Goal: Task Accomplishment & Management: Manage account settings

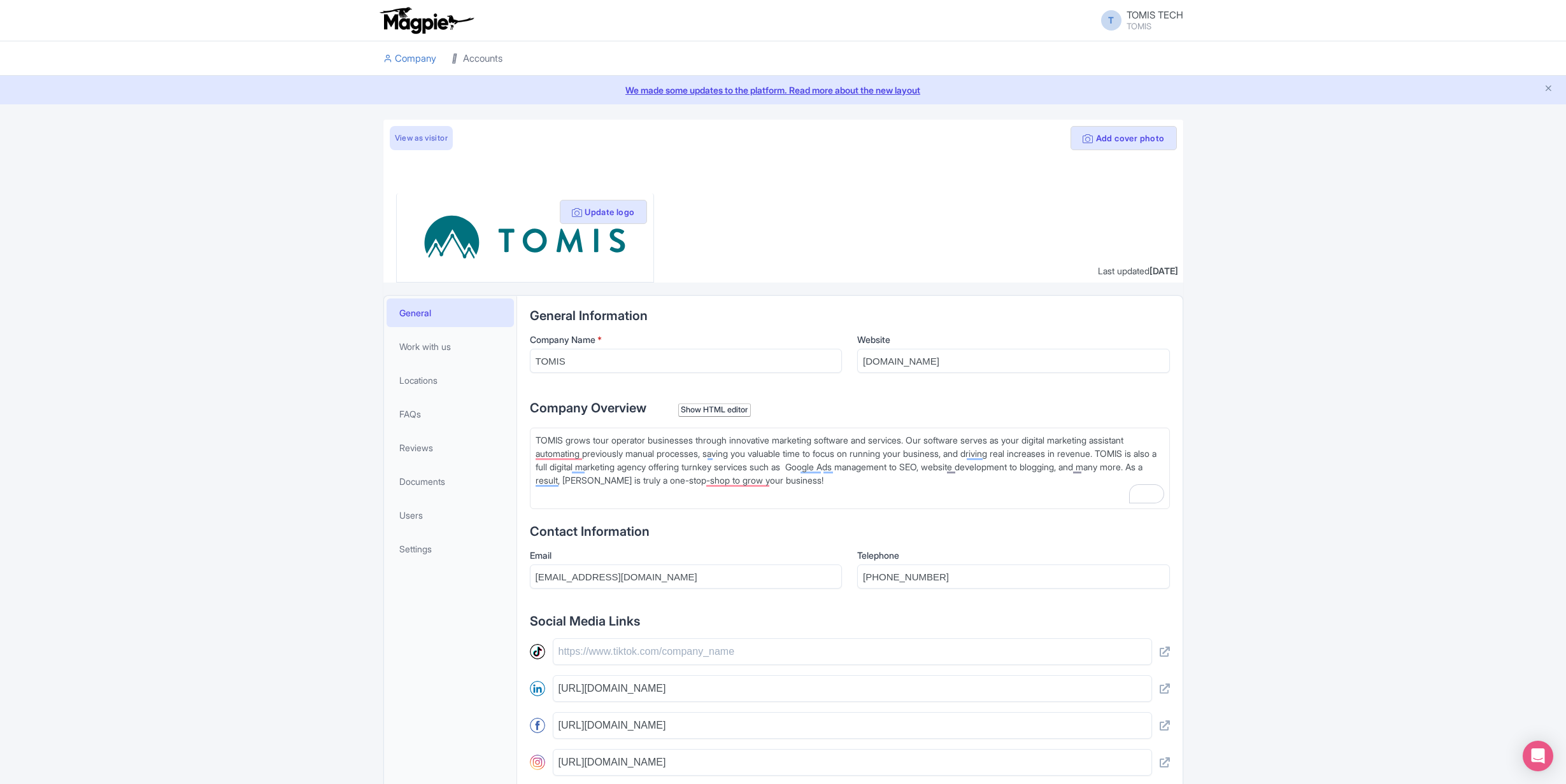
click at [477, 61] on link "Accounts" at bounding box center [477, 59] width 51 height 35
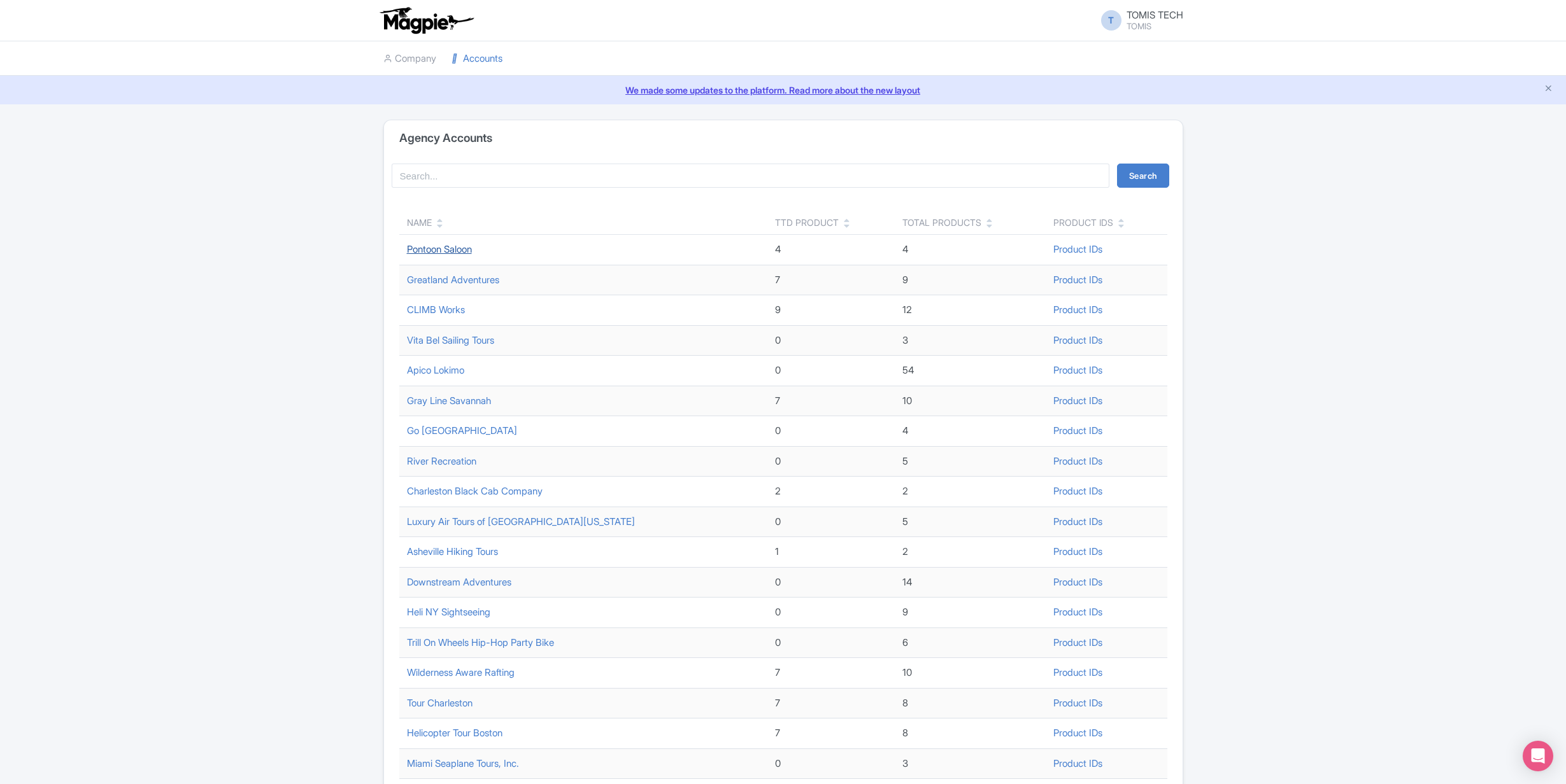
click at [447, 251] on link "Pontoon Saloon" at bounding box center [439, 249] width 65 height 12
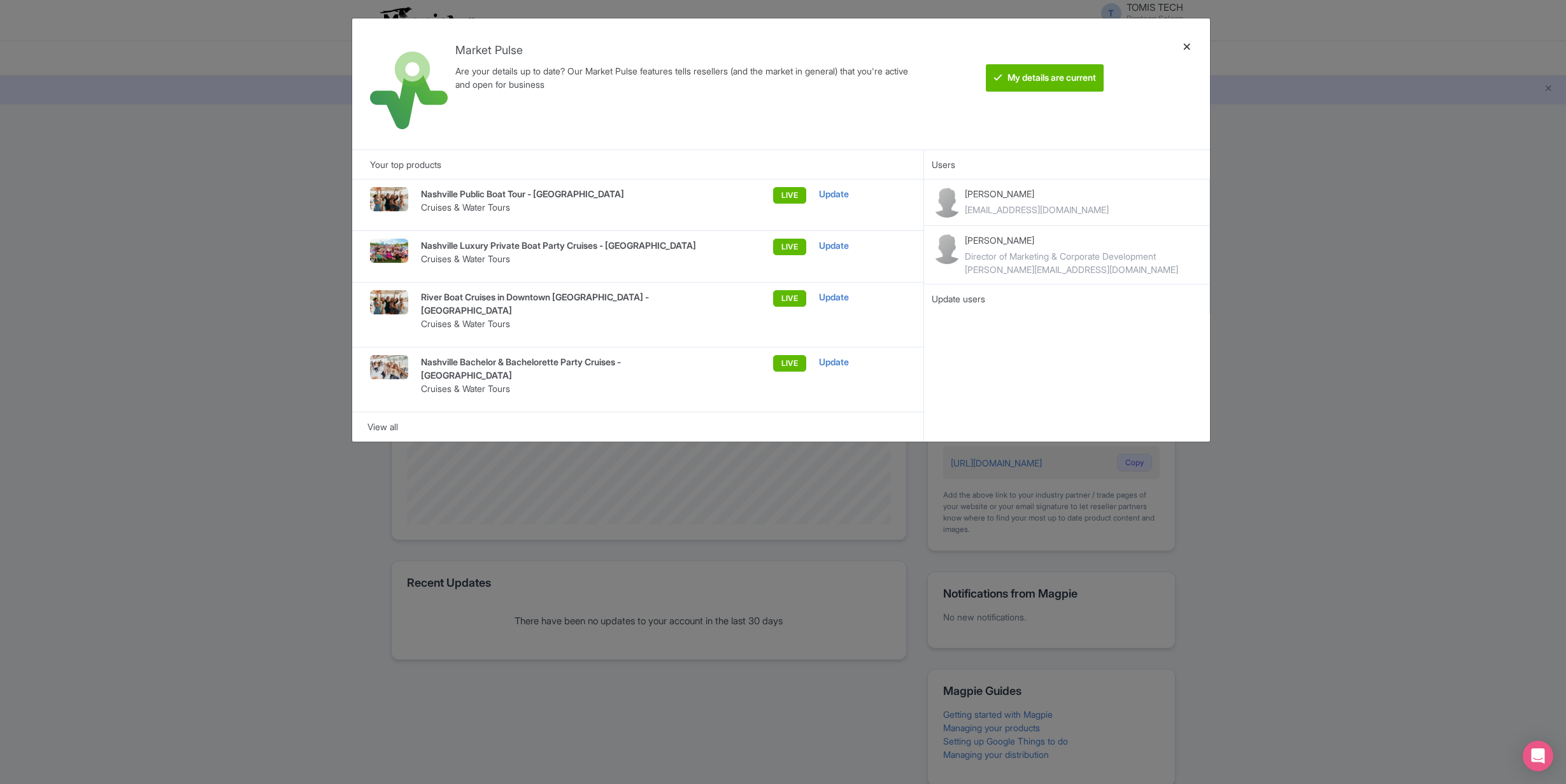
click at [1189, 45] on div at bounding box center [1186, 83] width 31 height 111
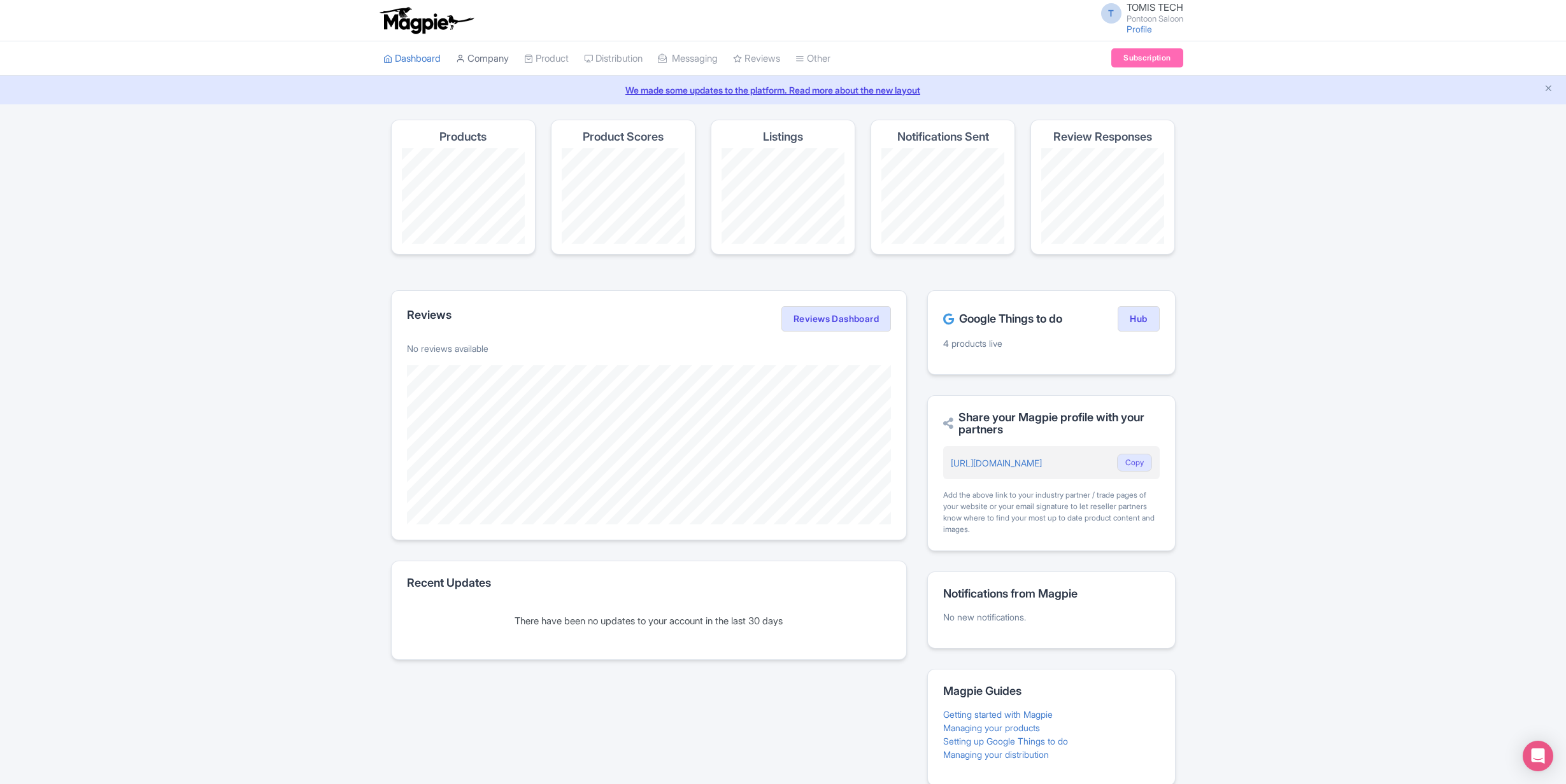
click at [496, 60] on link "Company" at bounding box center [482, 59] width 53 height 35
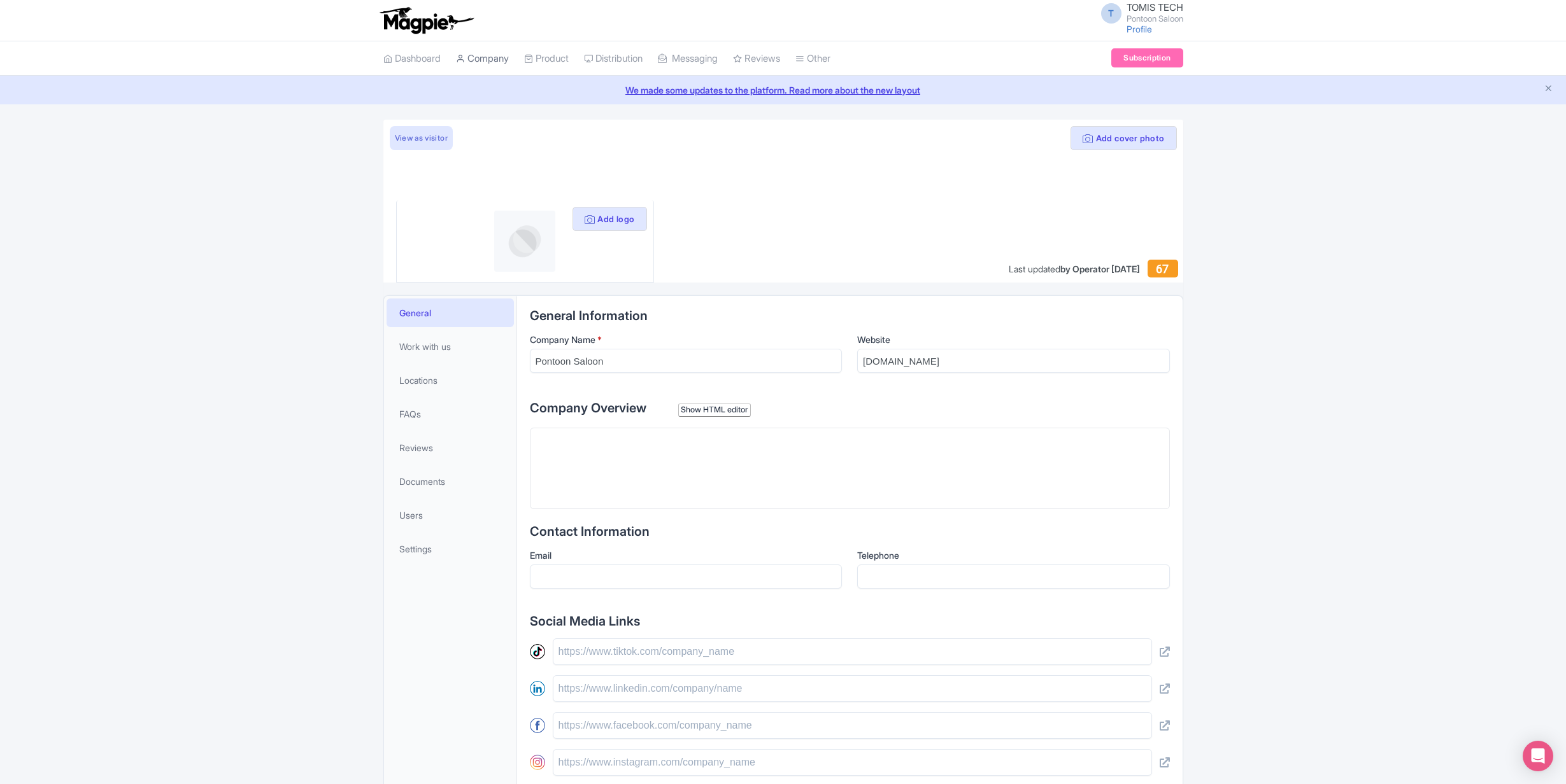
click at [491, 59] on link "Company" at bounding box center [482, 59] width 53 height 35
click at [418, 60] on link "Dashboard" at bounding box center [412, 59] width 57 height 35
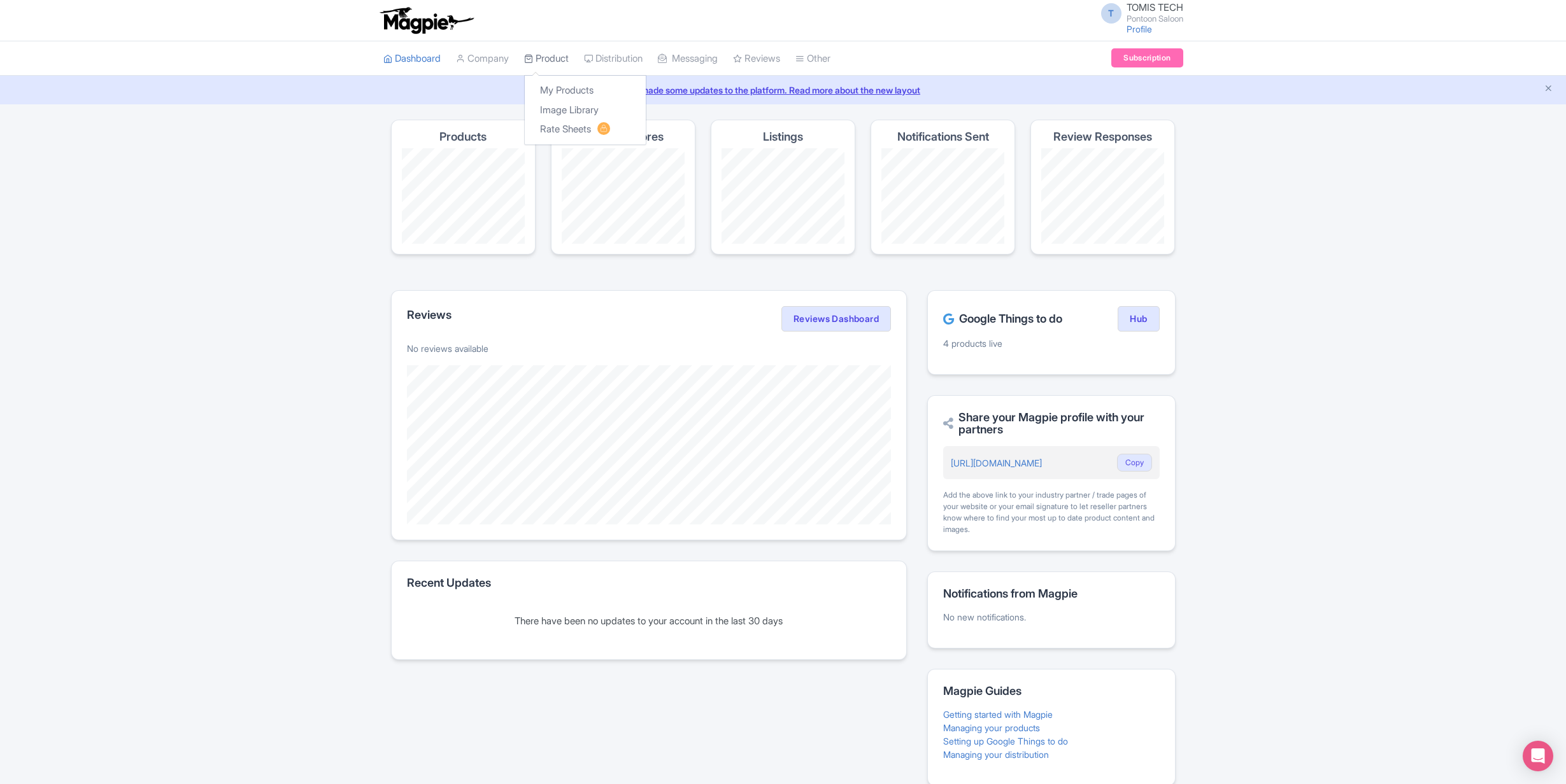
click at [550, 57] on link "Product" at bounding box center [547, 59] width 45 height 35
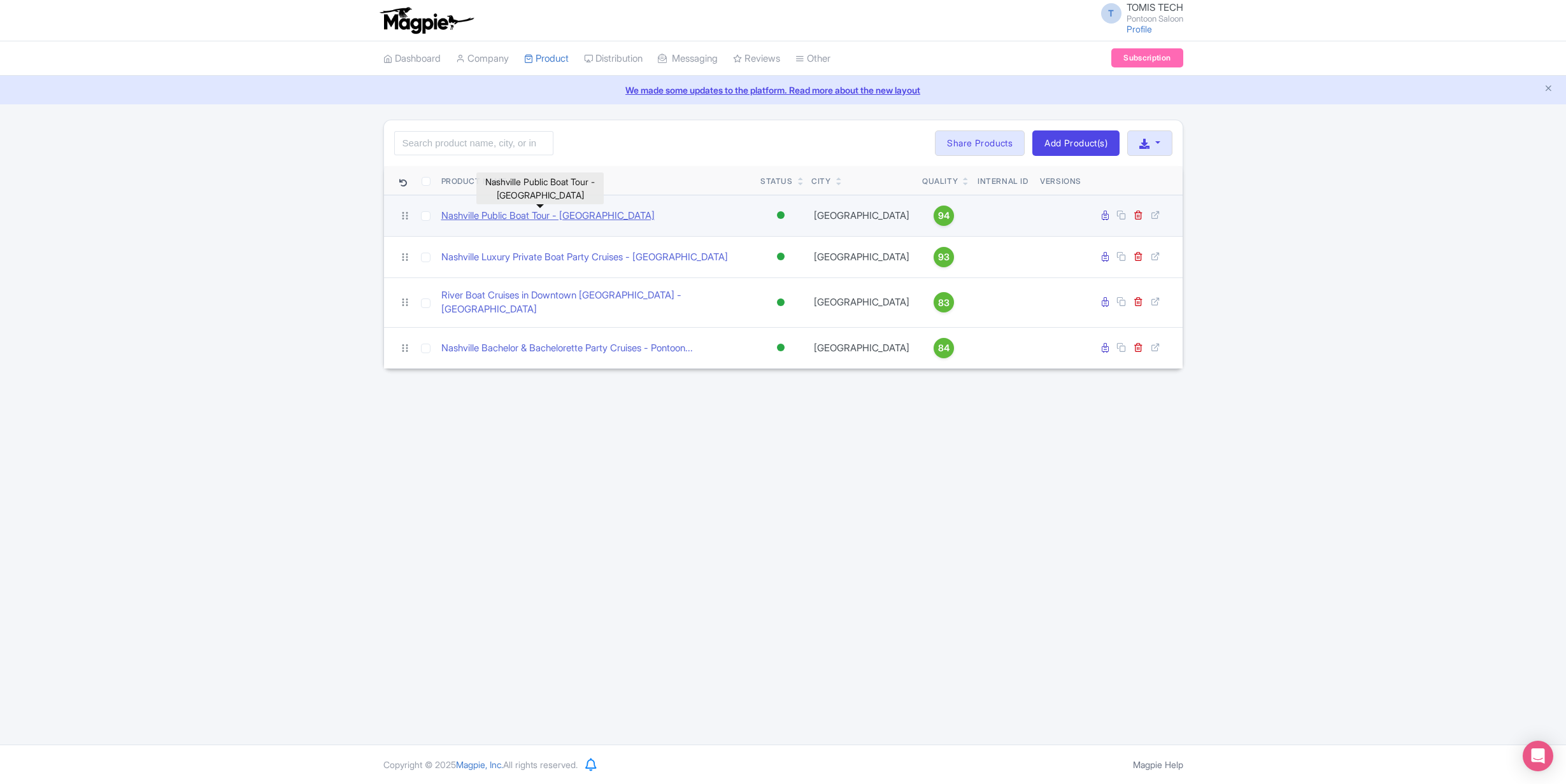
click at [541, 214] on link "Nashville Public Boat Tour - [GEOGRAPHIC_DATA]" at bounding box center [548, 216] width 213 height 15
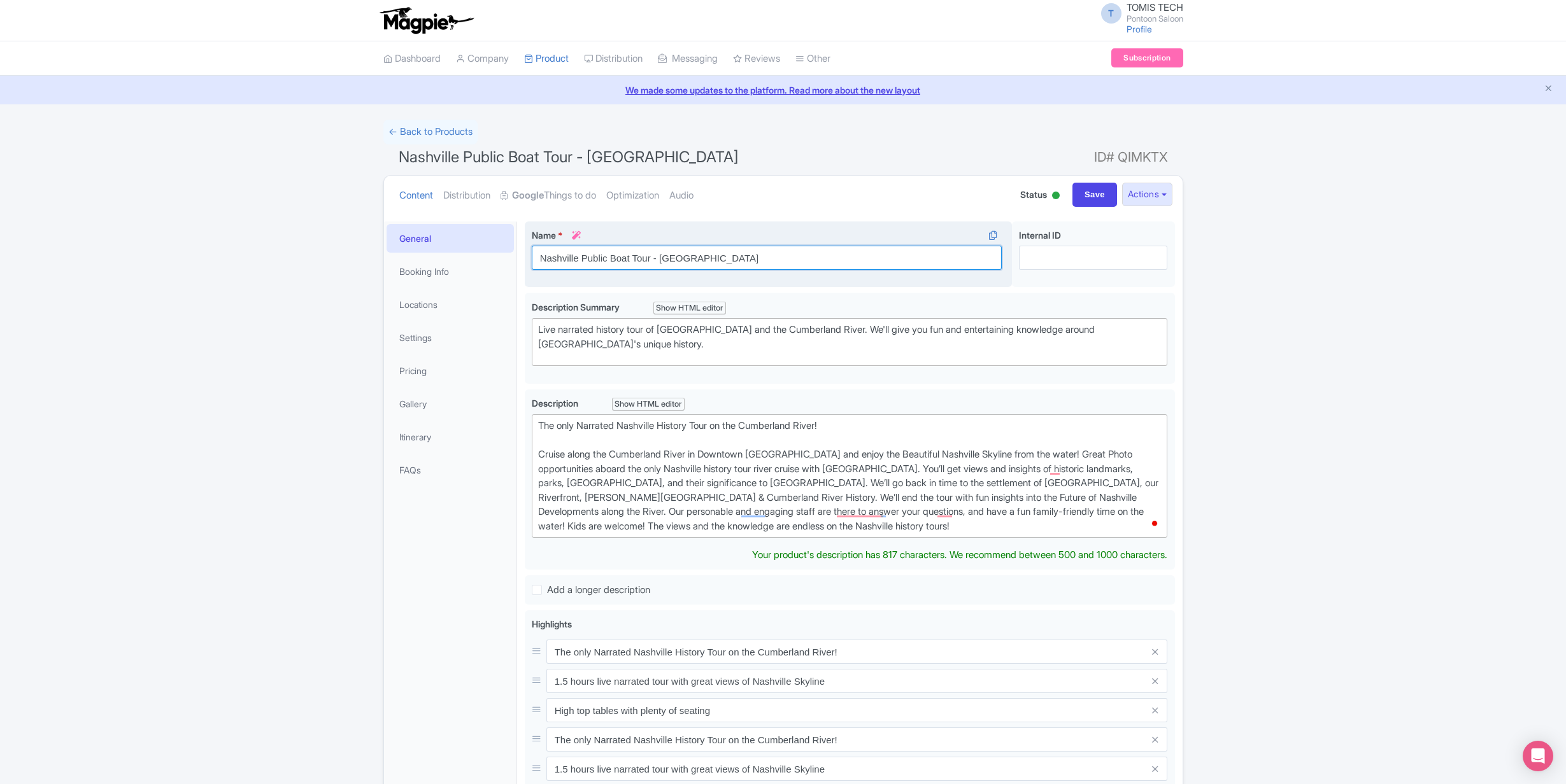
click at [611, 259] on input "Nashville Public Boat Tour - [GEOGRAPHIC_DATA]" at bounding box center [767, 258] width 471 height 24
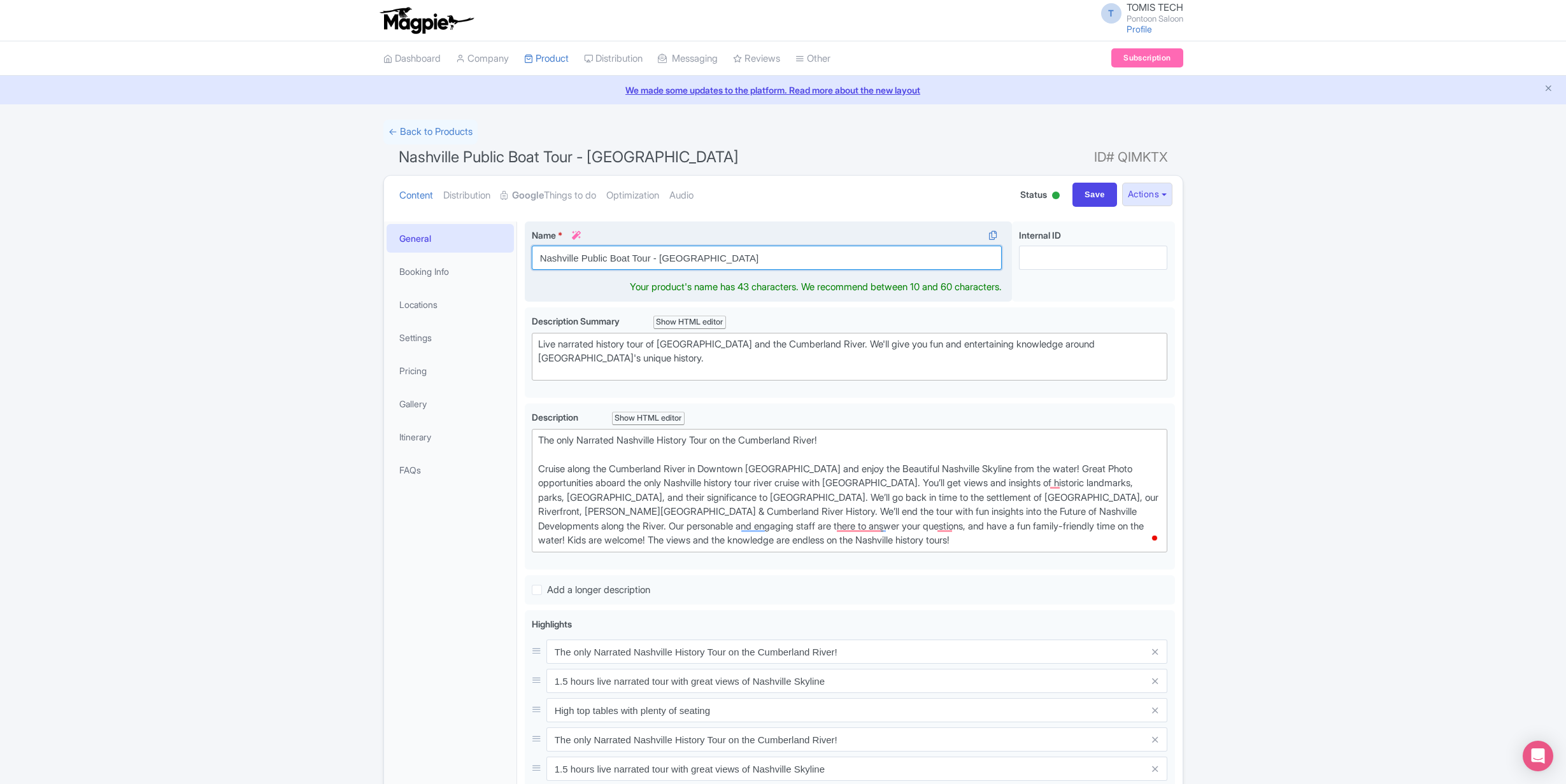
click at [611, 259] on input "Nashville Public Boat Tour - [GEOGRAPHIC_DATA]" at bounding box center [767, 258] width 471 height 24
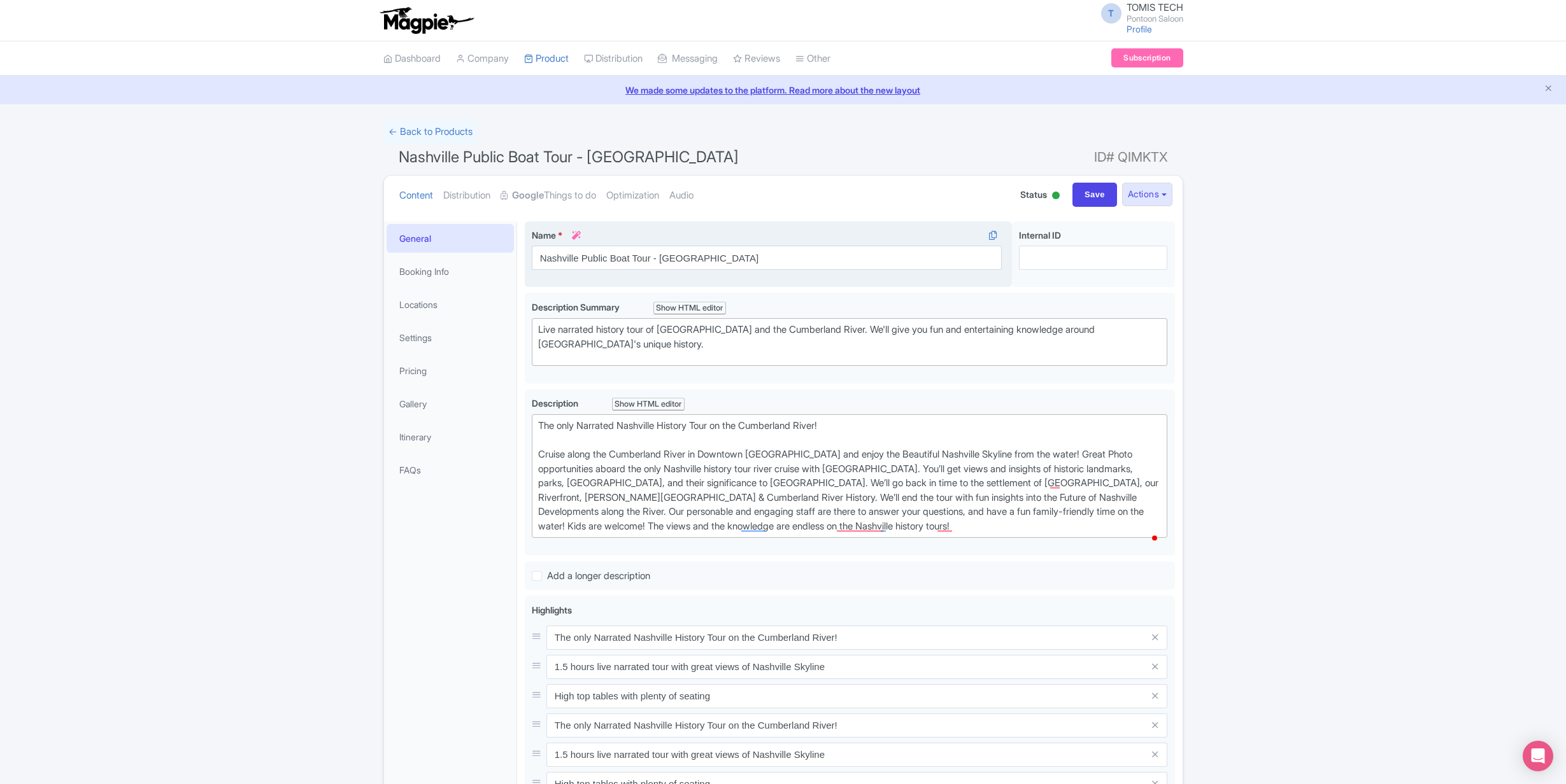
click at [577, 236] on icon at bounding box center [576, 235] width 9 height 9
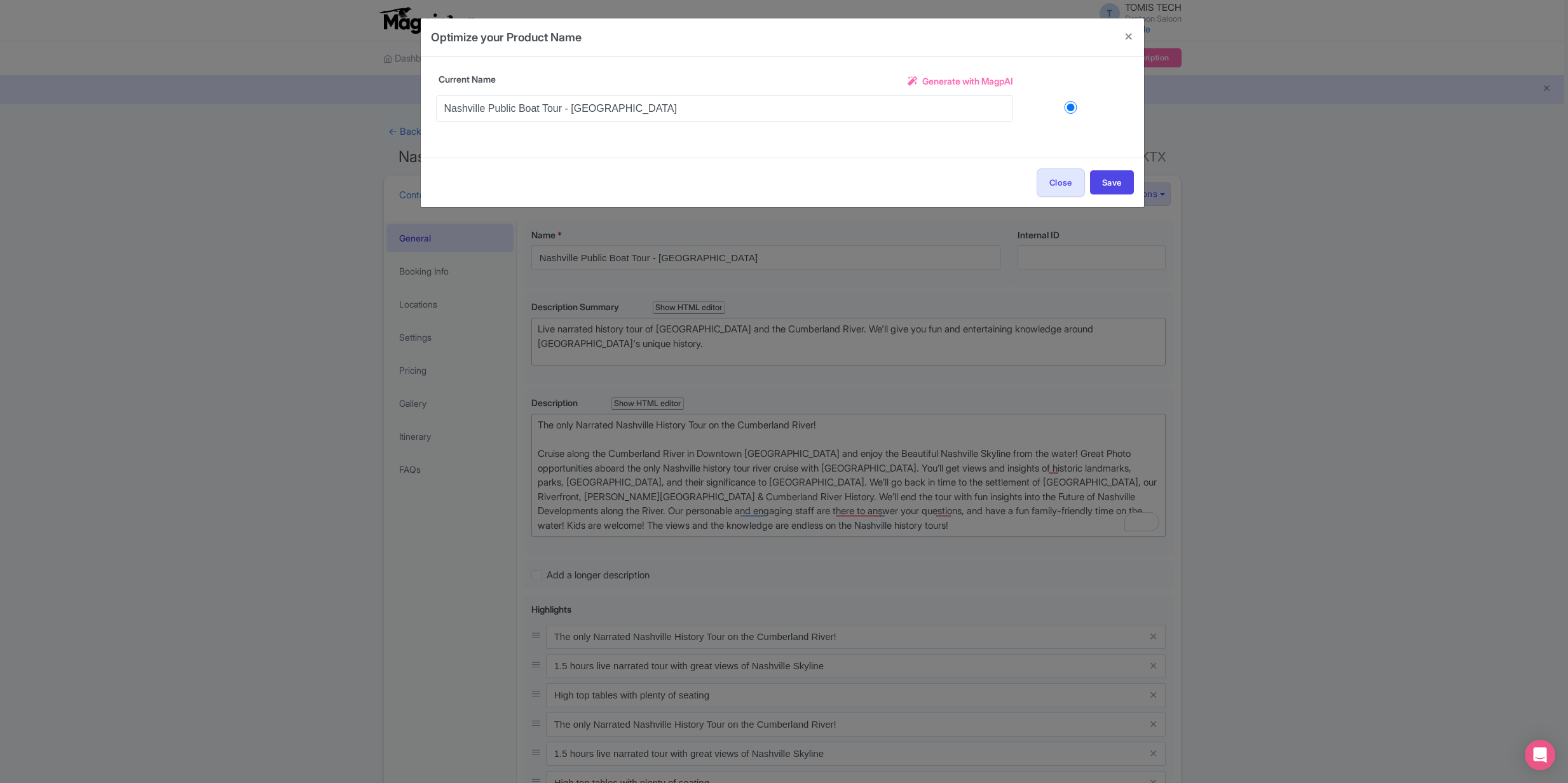
click at [954, 80] on span "Generate with MagpAI" at bounding box center [968, 81] width 91 height 13
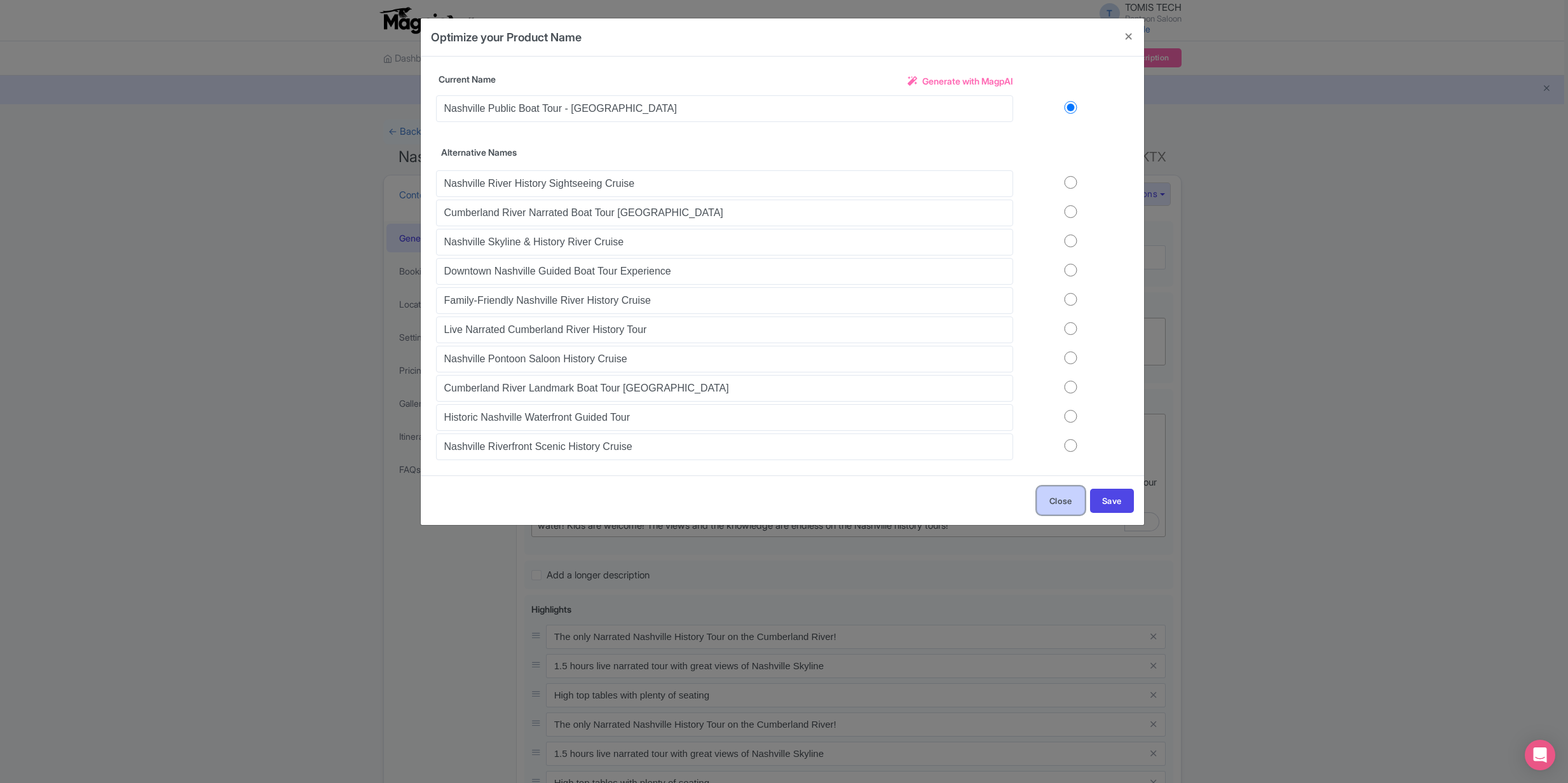
click at [1048, 499] on button "Close" at bounding box center [1061, 500] width 48 height 28
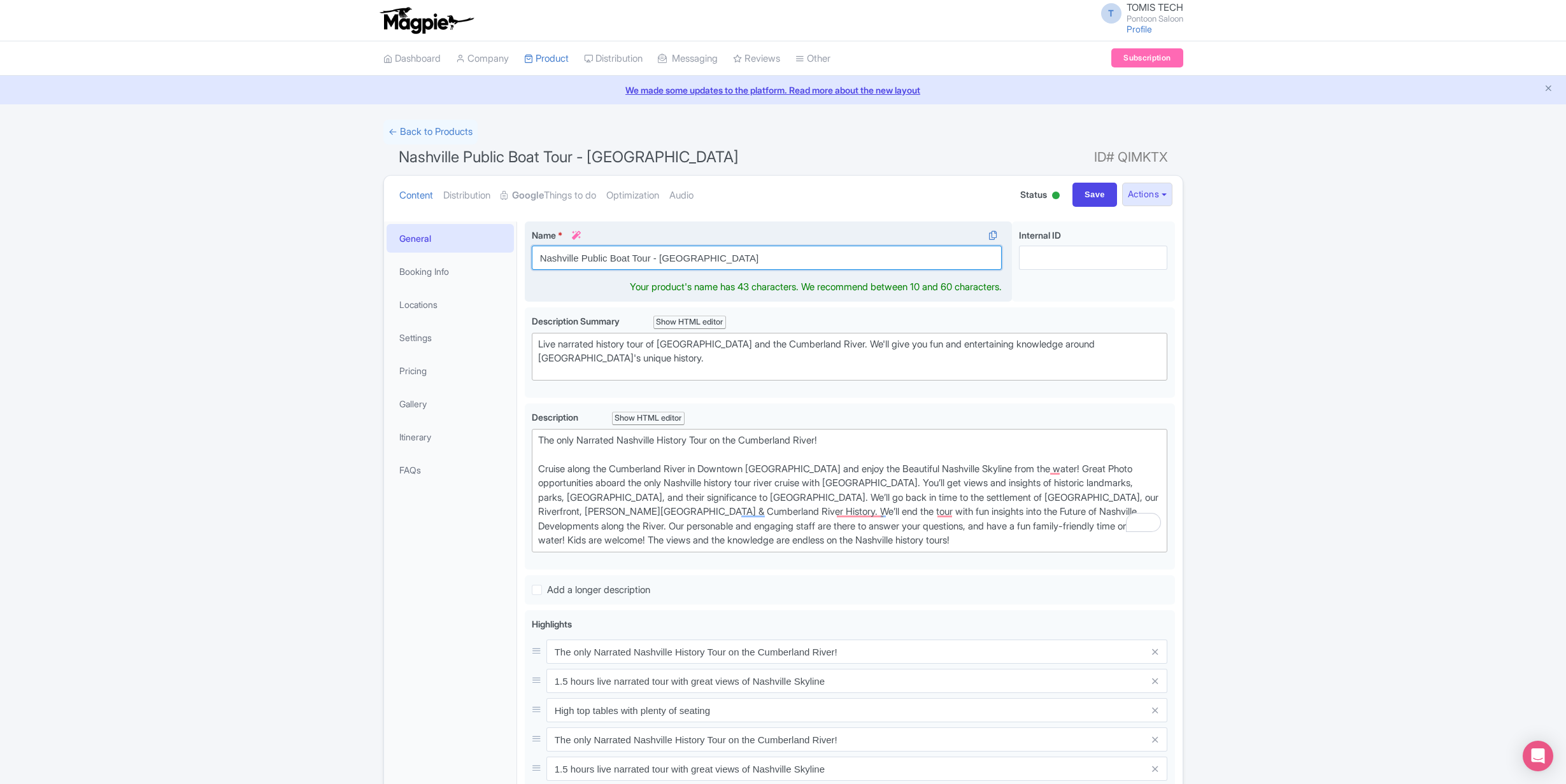
click at [760, 260] on input "Nashville Public Boat Tour - [GEOGRAPHIC_DATA]" at bounding box center [767, 258] width 471 height 24
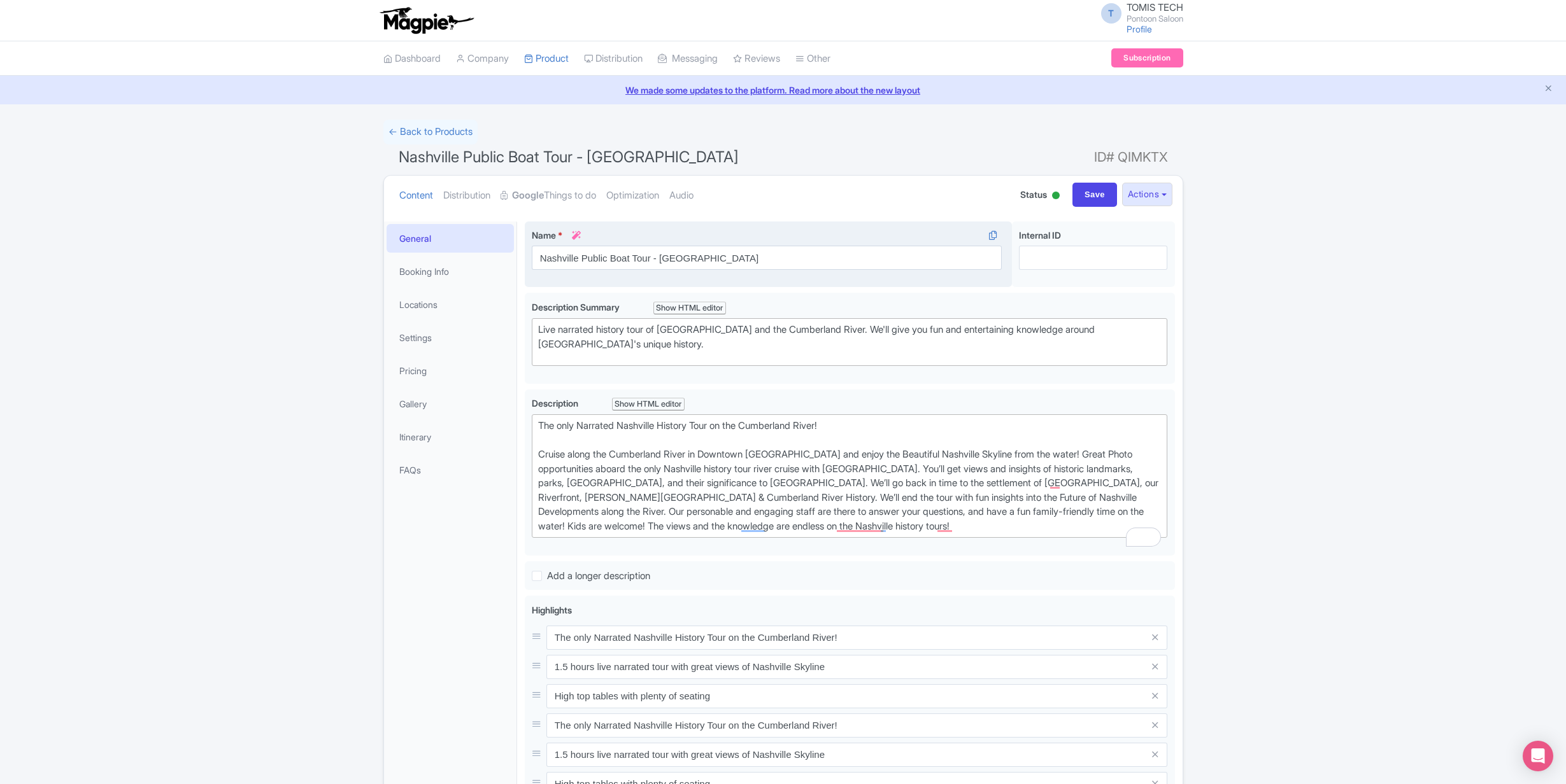
click at [790, 223] on div "Name * i Nashville Public Boat Tour - [GEOGRAPHIC_DATA] Your product's name has…" at bounding box center [769, 254] width 488 height 66
click at [1279, 288] on div "← Back to Products Nashville Public Boat Tour - [GEOGRAPHIC_DATA] ID# QIMKTX Co…" at bounding box center [783, 706] width 1566 height 1174
click at [413, 58] on link "Dashboard" at bounding box center [412, 59] width 57 height 35
